Goal: Information Seeking & Learning: Find specific page/section

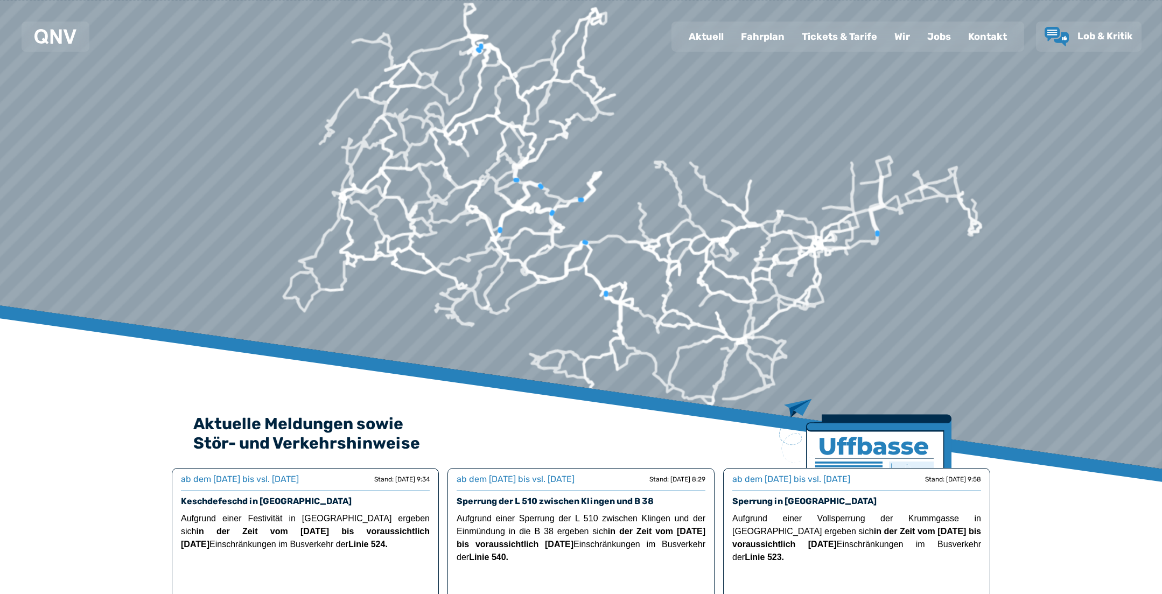
click at [754, 39] on div "Fahrplan" at bounding box center [763, 37] width 61 height 28
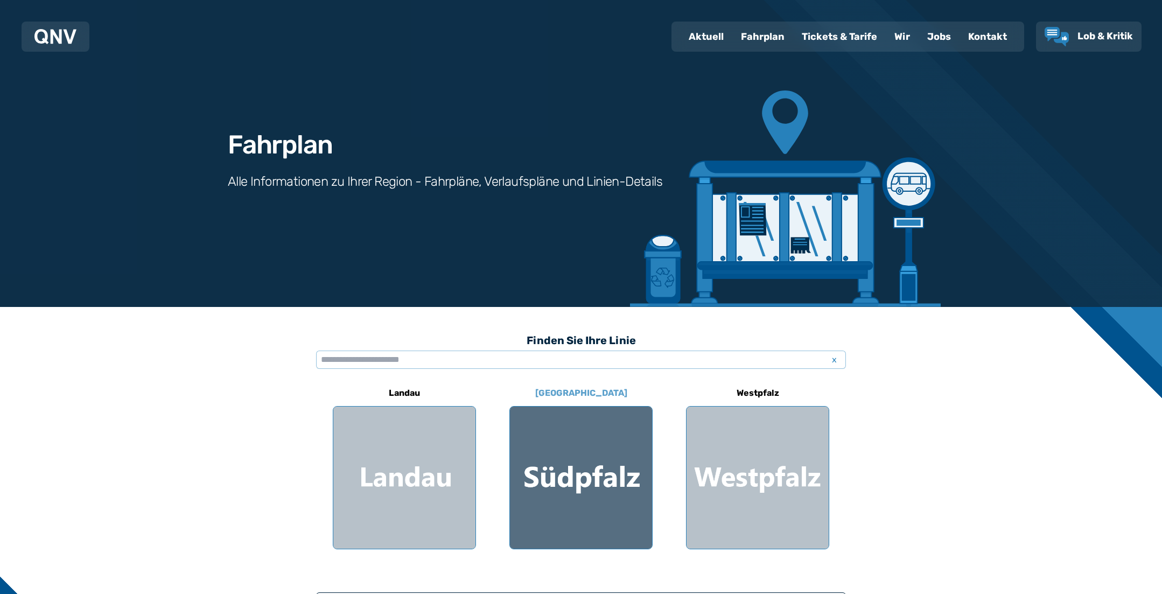
click at [604, 462] on div at bounding box center [581, 478] width 142 height 142
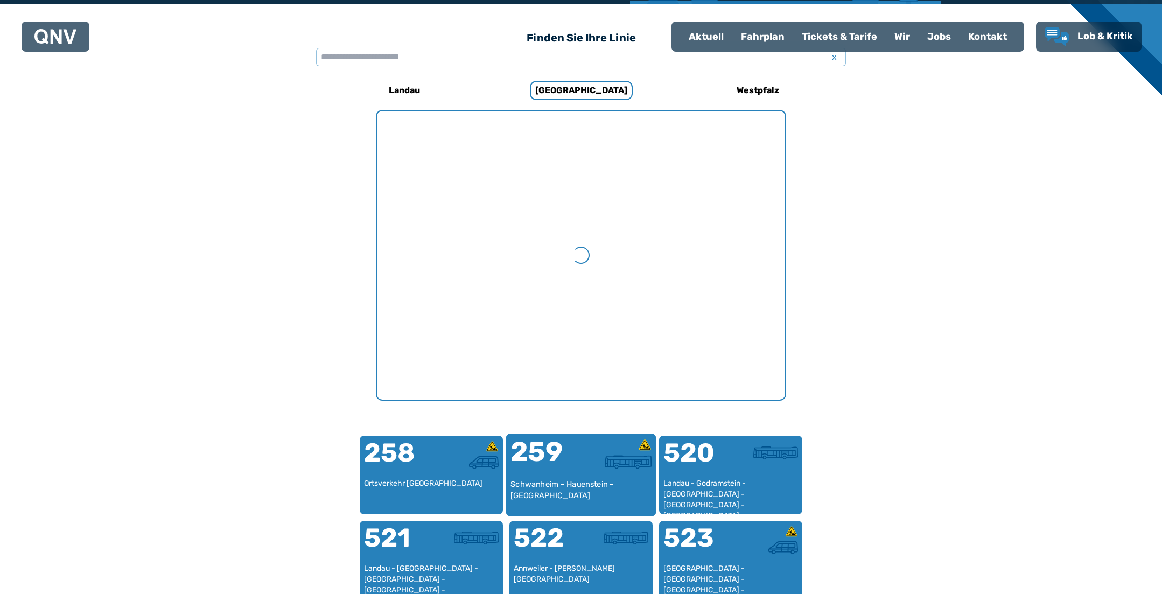
scroll to position [332, 0]
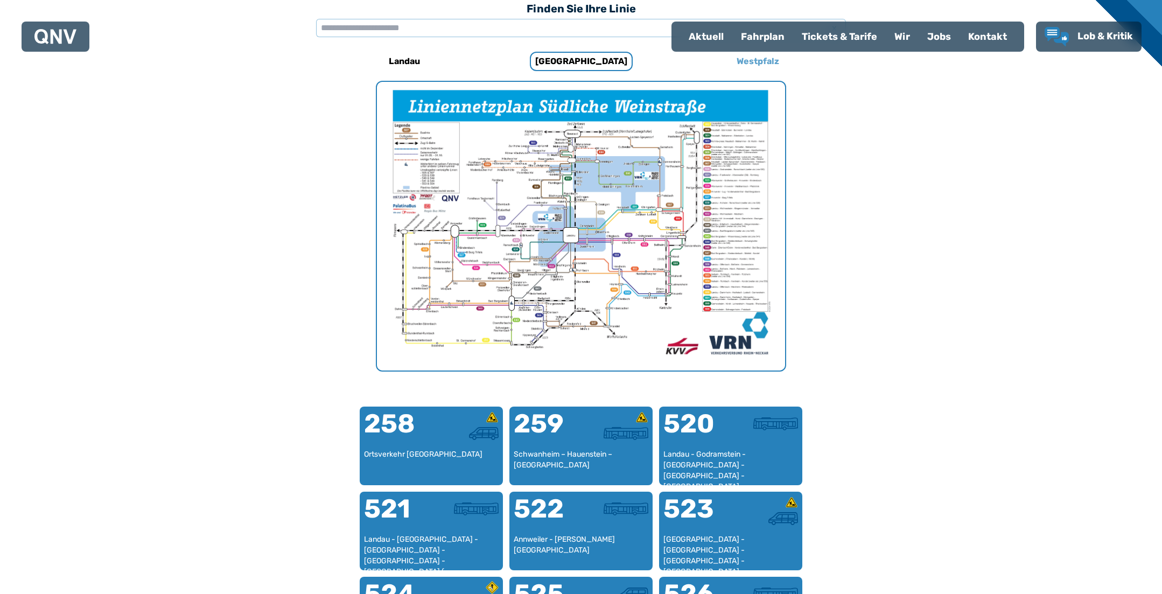
click at [737, 59] on h6 "Westpfalz" at bounding box center [758, 61] width 51 height 17
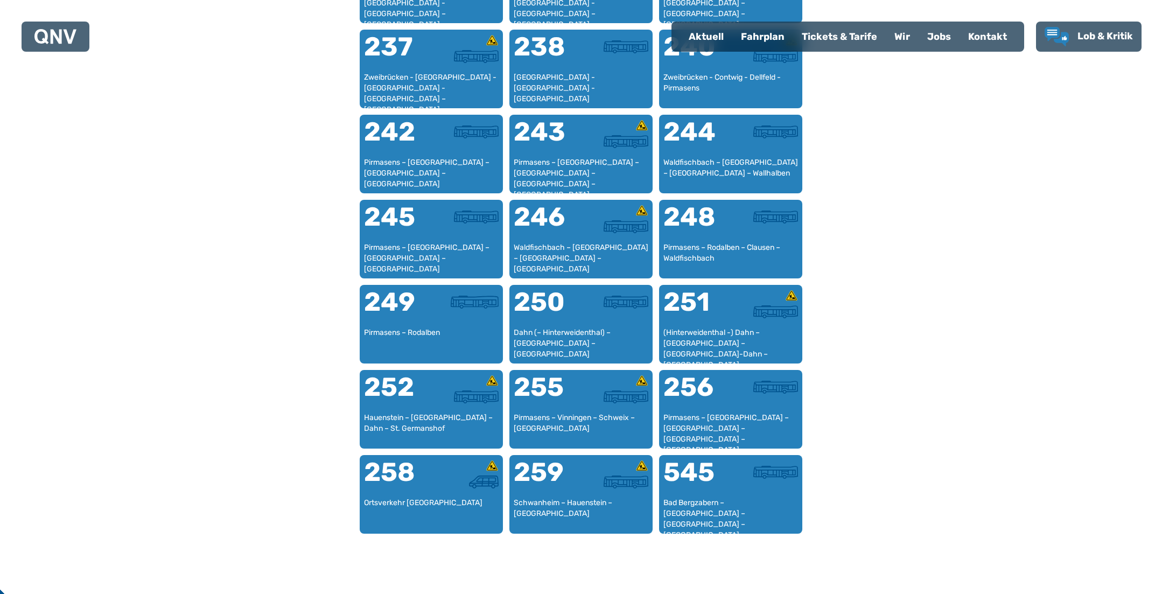
scroll to position [1141, 0]
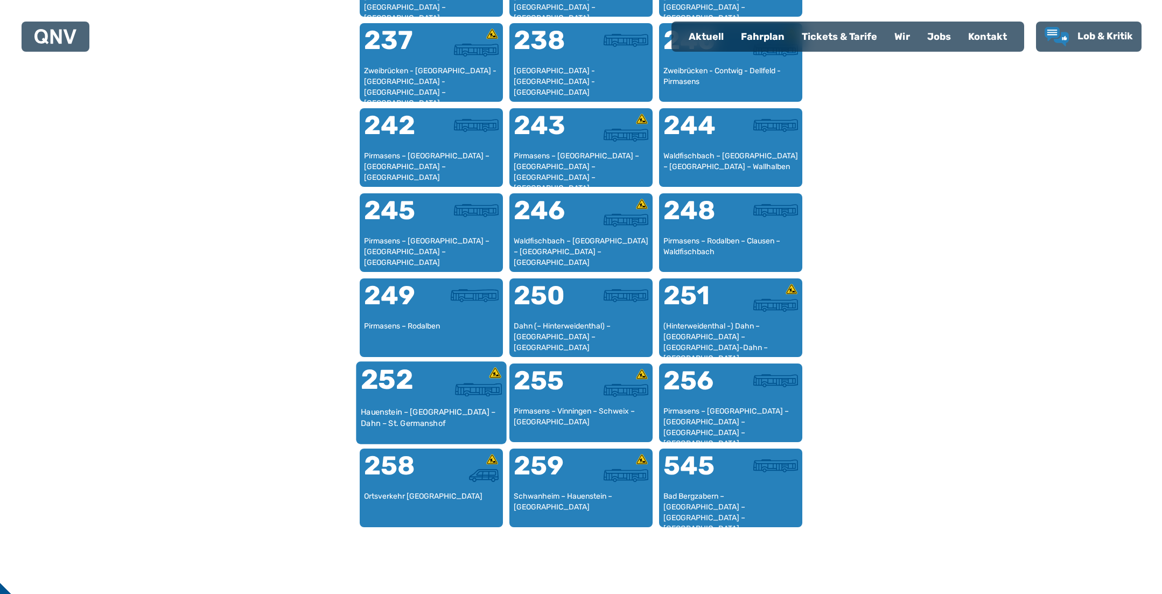
click at [423, 399] on div "252" at bounding box center [396, 386] width 71 height 40
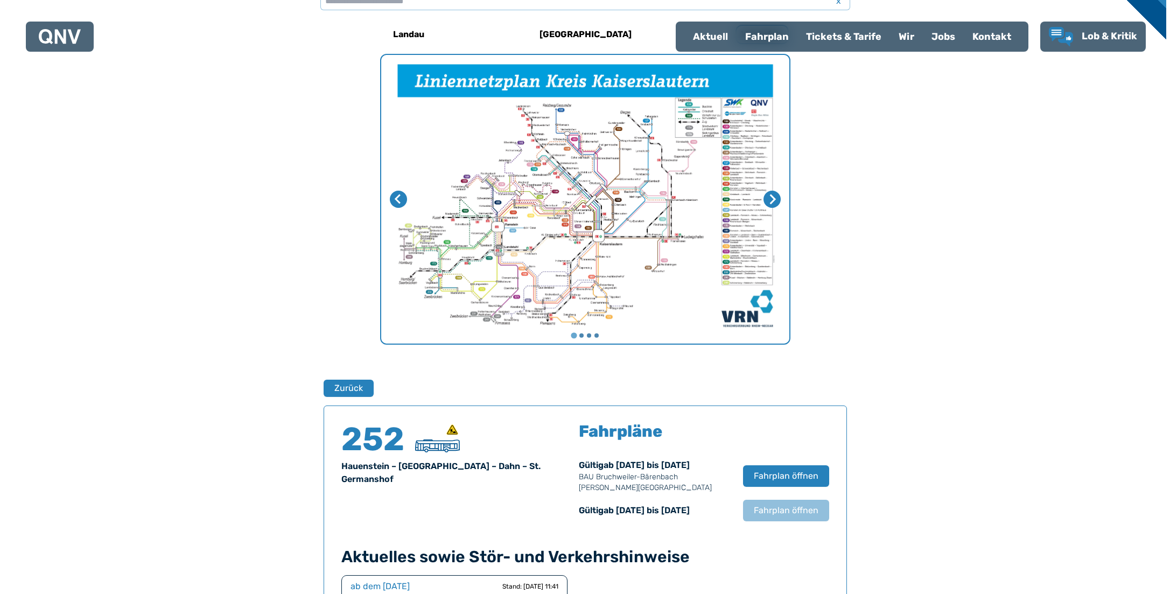
scroll to position [710, 0]
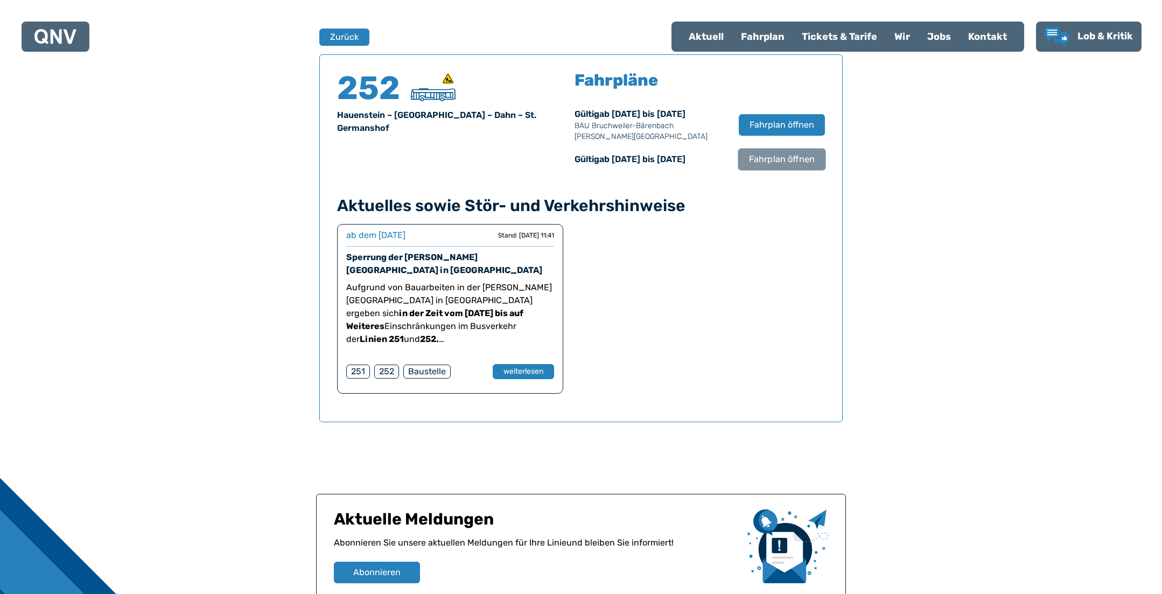
click at [781, 159] on span "Fahrplan öffnen" at bounding box center [782, 159] width 66 height 13
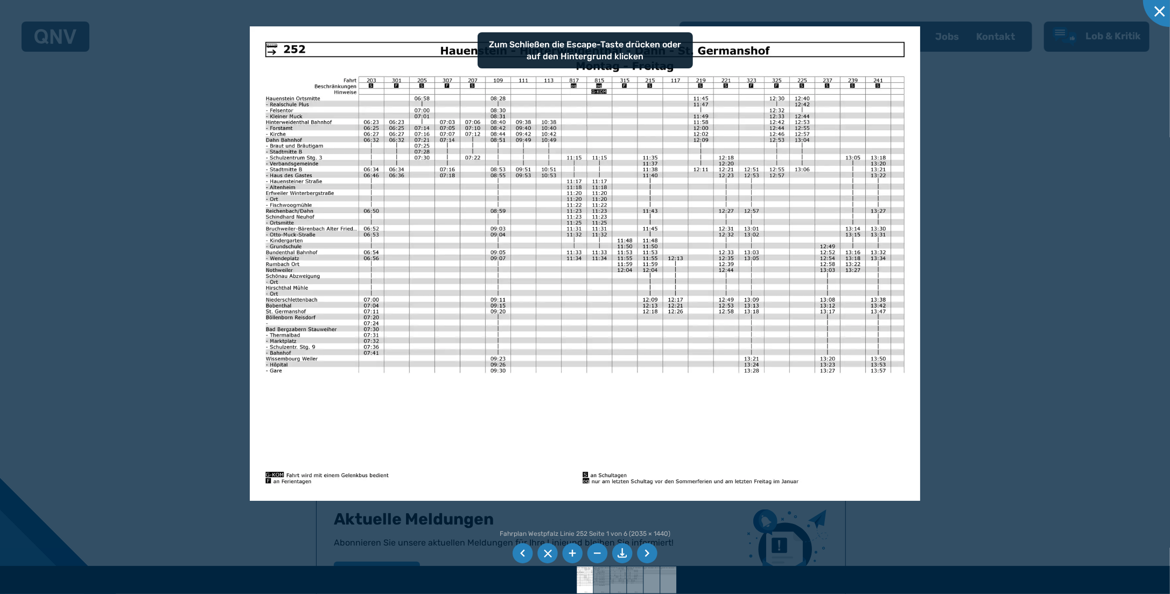
click at [627, 549] on li at bounding box center [622, 553] width 20 height 20
